Goal: Task Accomplishment & Management: Use online tool/utility

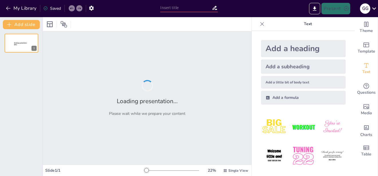
type input "Imported metodologia.pptx"
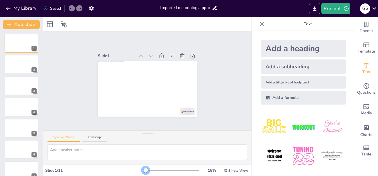
click at [143, 169] on div at bounding box center [145, 170] width 5 height 5
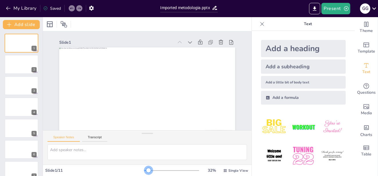
click at [144, 169] on div at bounding box center [171, 170] width 55 height 5
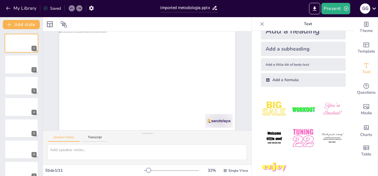
scroll to position [29, 0]
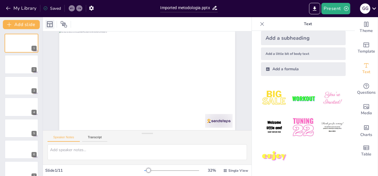
click at [49, 24] on icon at bounding box center [50, 24] width 6 height 6
click at [97, 138] on button "Transcript" at bounding box center [94, 139] width 25 height 6
click at [71, 138] on button "Speaker Notes" at bounding box center [63, 139] width 32 height 6
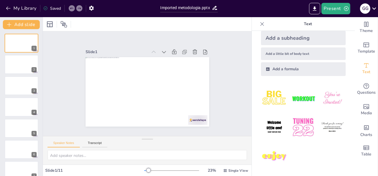
scroll to position [0, 0]
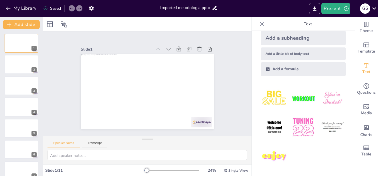
drag, startPoint x: 144, startPoint y: 132, endPoint x: 142, endPoint y: 159, distance: 26.7
click at [142, 159] on div "Speaker Notes Transcript" at bounding box center [147, 150] width 208 height 29
drag, startPoint x: 146, startPoint y: 138, endPoint x: 141, endPoint y: 156, distance: 18.5
click at [141, 156] on div "Speaker Notes Transcript" at bounding box center [147, 150] width 208 height 29
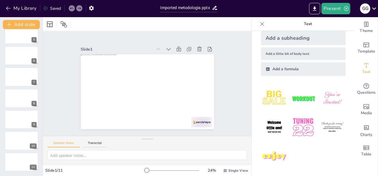
click at [274, 96] on img at bounding box center [274, 98] width 27 height 27
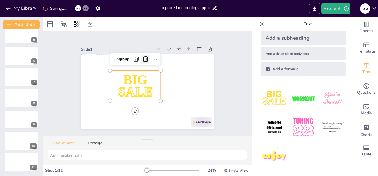
click at [148, 59] on icon at bounding box center [151, 59] width 6 height 7
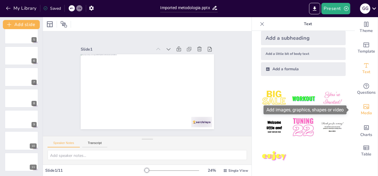
click at [363, 108] on icon "Add images, graphics, shapes or video" at bounding box center [366, 106] width 7 height 7
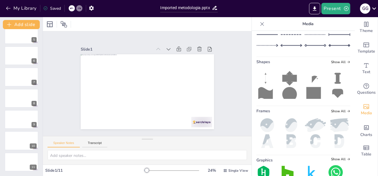
scroll to position [122, 0]
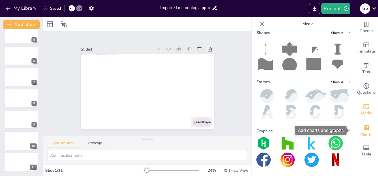
click at [364, 129] on icon "Add charts and graphs" at bounding box center [366, 128] width 5 height 5
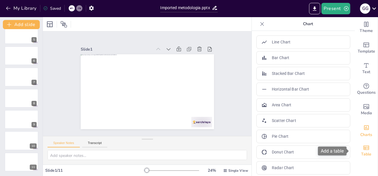
click at [363, 149] on icon "Add a table" at bounding box center [366, 147] width 7 height 7
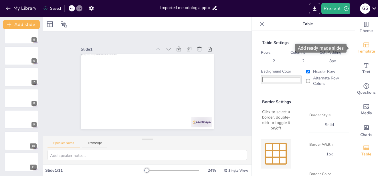
click at [361, 53] on span "Template" at bounding box center [365, 51] width 17 height 6
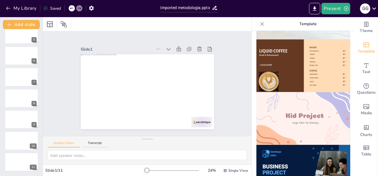
scroll to position [366, 0]
click at [295, 92] on img at bounding box center [303, 118] width 94 height 53
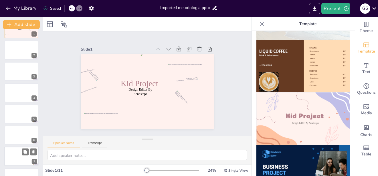
scroll to position [0, 0]
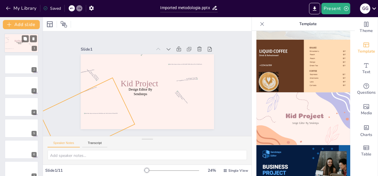
click at [12, 43] on div at bounding box center [6, 50] width 25 height 21
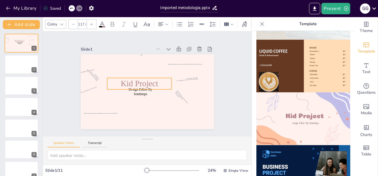
click at [122, 77] on p "Kid Project" at bounding box center [154, 82] width 65 height 25
click at [144, 63] on icon at bounding box center [147, 66] width 7 height 6
click at [72, 13] on div "My Library Saved" at bounding box center [48, 8] width 97 height 10
click at [71, 5] on div "My Library Saved" at bounding box center [48, 8] width 97 height 10
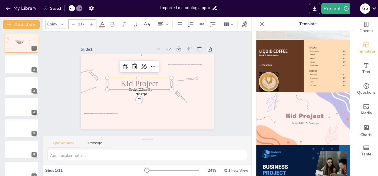
click at [72, 9] on icon at bounding box center [71, 8] width 3 height 3
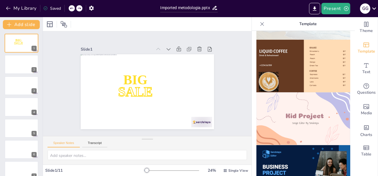
click at [72, 9] on icon at bounding box center [71, 8] width 3 height 3
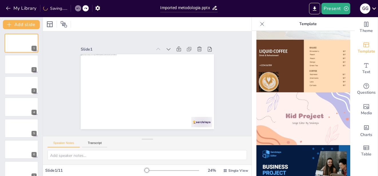
click at [72, 9] on div "My Library Saving......" at bounding box center [51, 8] width 103 height 10
click at [333, 9] on button "Present" at bounding box center [335, 8] width 29 height 11
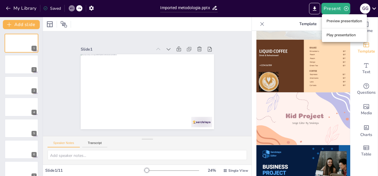
click at [375, 9] on div at bounding box center [189, 88] width 378 height 176
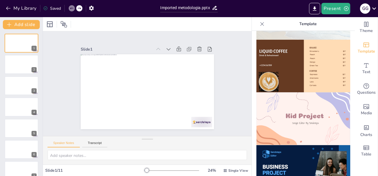
click at [375, 9] on icon at bounding box center [374, 9] width 8 height 8
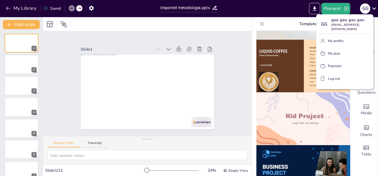
click at [375, 9] on div at bounding box center [189, 88] width 378 height 176
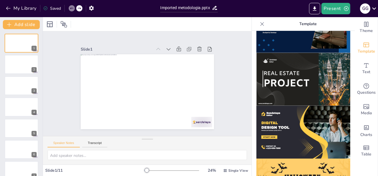
scroll to position [581, 0]
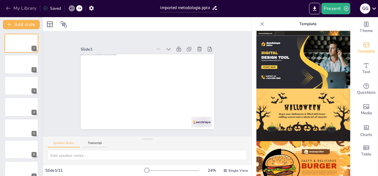
click at [20, 7] on button "My Library" at bounding box center [21, 8] width 35 height 9
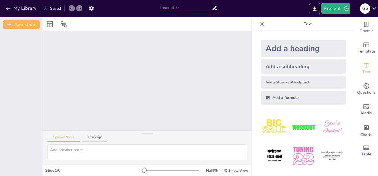
click at [113, 69] on div at bounding box center [147, 80] width 208 height 99
click at [92, 138] on button "Transcript" at bounding box center [94, 139] width 25 height 6
click at [63, 139] on button "Speaker Notes" at bounding box center [63, 139] width 32 height 6
click at [375, 5] on icon at bounding box center [374, 9] width 8 height 8
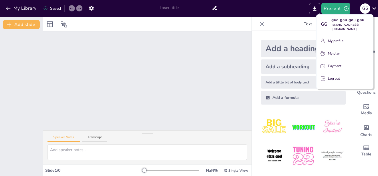
click at [132, 12] on div at bounding box center [189, 88] width 378 height 176
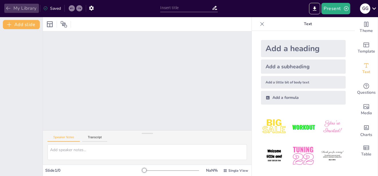
click at [17, 7] on button "My Library" at bounding box center [21, 8] width 35 height 9
